Goal: Obtain resource: Obtain resource

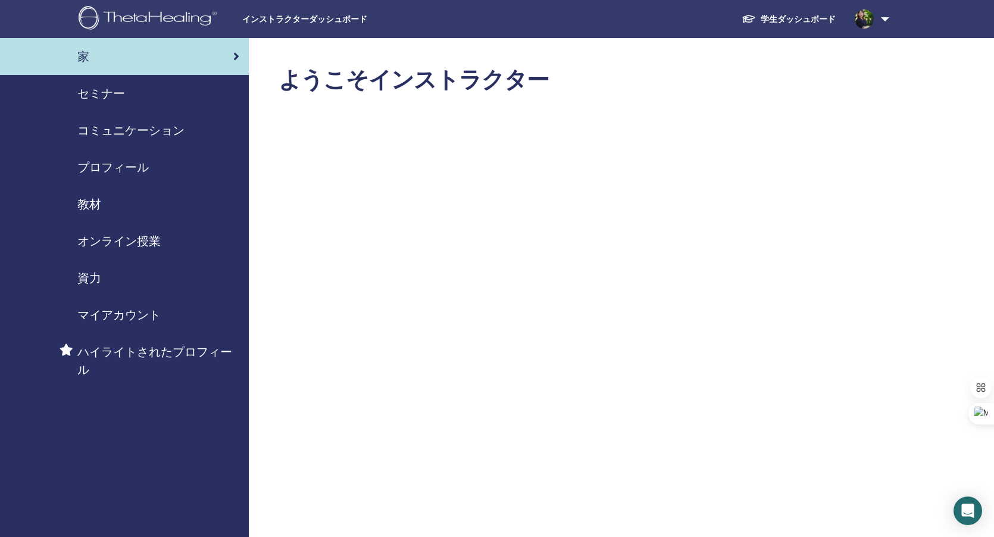
click at [88, 204] on span "教材" at bounding box center [89, 204] width 24 height 18
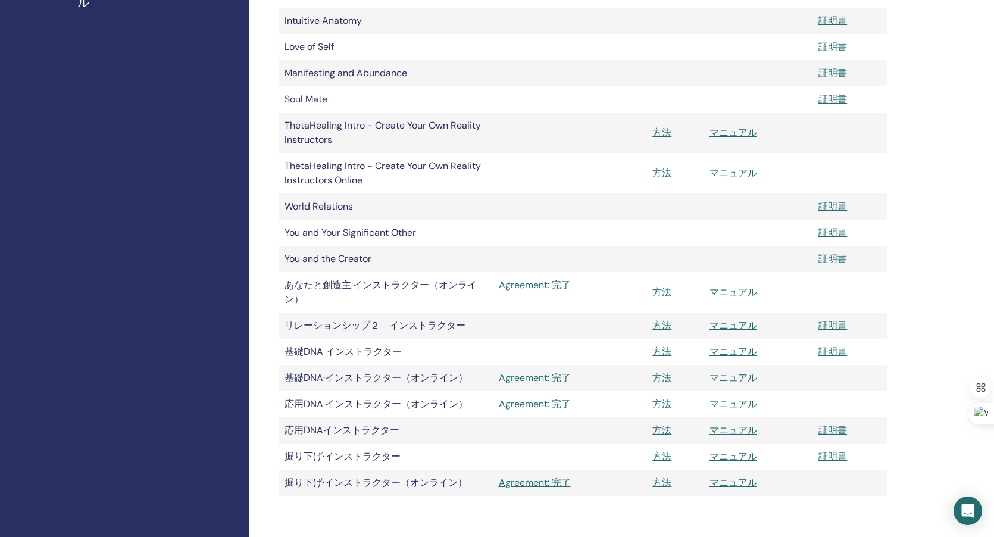
scroll to position [377, 0]
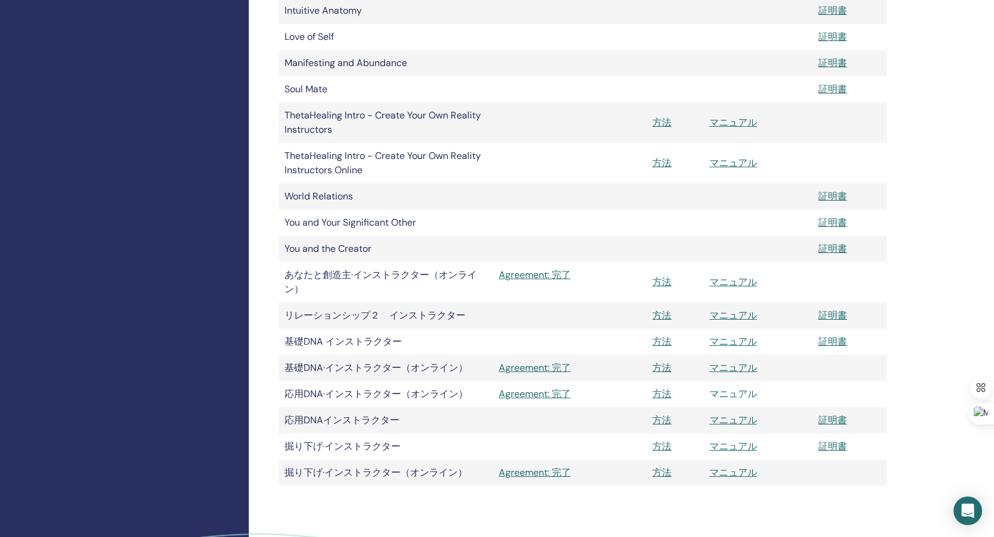
click at [739, 394] on link "マニュアル" at bounding box center [733, 393] width 48 height 12
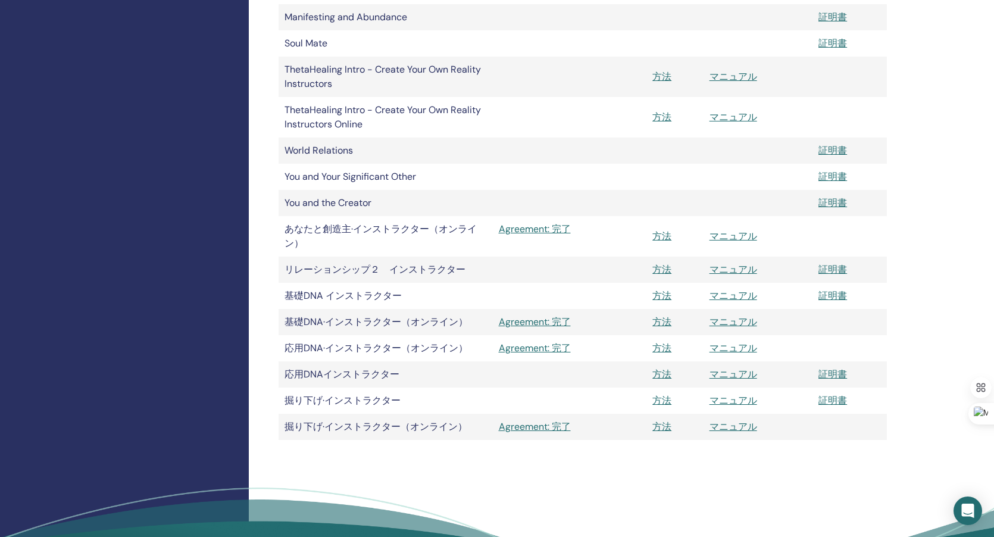
scroll to position [422, 0]
click at [722, 374] on link "マニュアル" at bounding box center [733, 375] width 48 height 12
